Goal: Check status: Check status

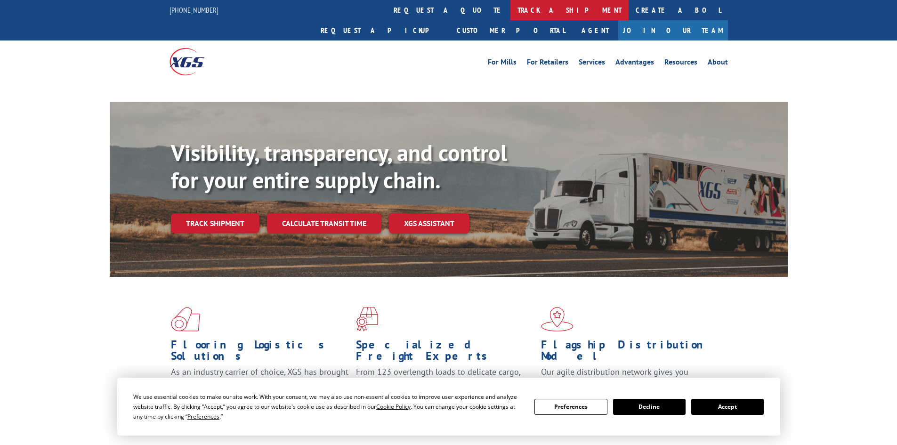
click at [510, 8] on link "track a shipment" at bounding box center [569, 10] width 118 height 20
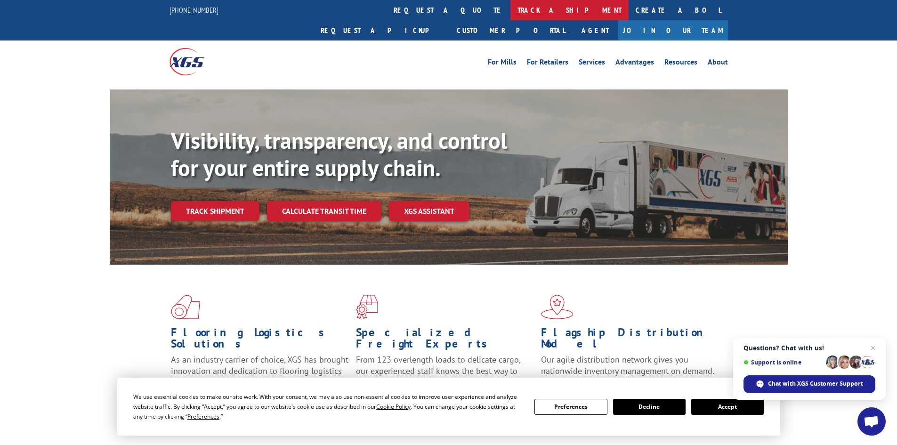
click at [510, 17] on link "track a shipment" at bounding box center [569, 10] width 118 height 20
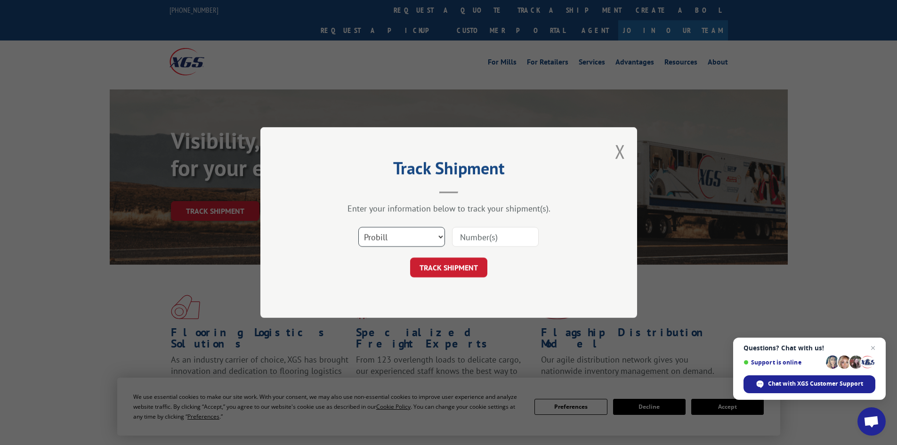
click at [397, 239] on select "Select category... Probill BOL PO" at bounding box center [401, 237] width 87 height 20
select select "bol"
click at [358, 227] on select "Select category... Probill BOL PO" at bounding box center [401, 237] width 87 height 20
paste input "461979"
type input "461979"
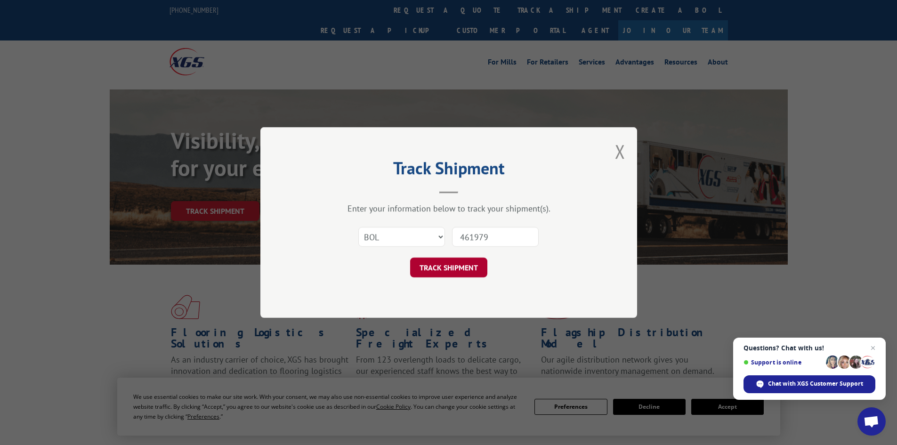
click at [448, 270] on button "TRACK SHIPMENT" at bounding box center [448, 267] width 77 height 20
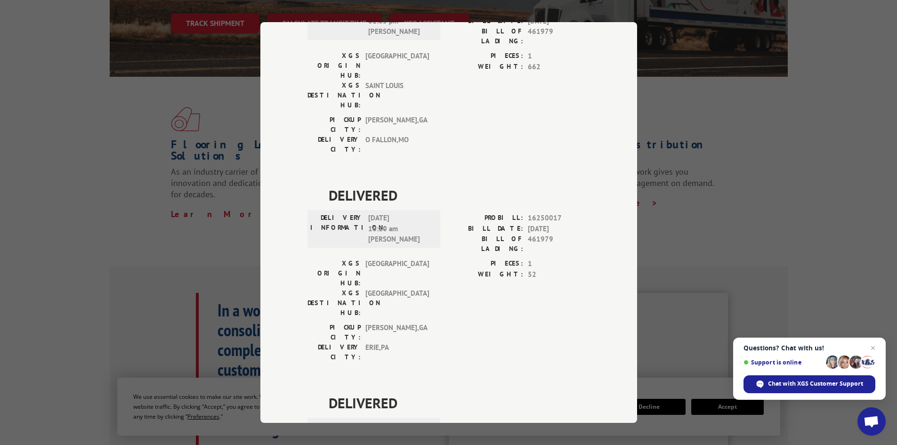
scroll to position [188, 0]
